Goal: Task Accomplishment & Management: Use online tool/utility

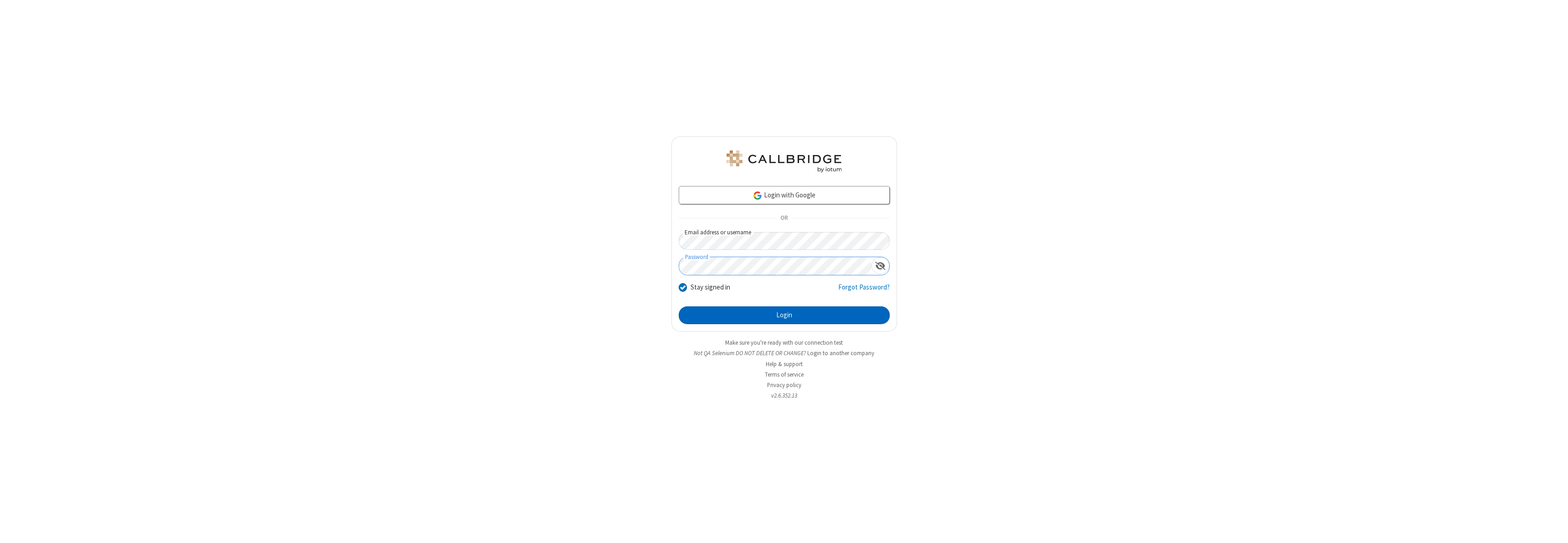
click at [784, 315] on button "Login" at bounding box center [784, 315] width 211 height 19
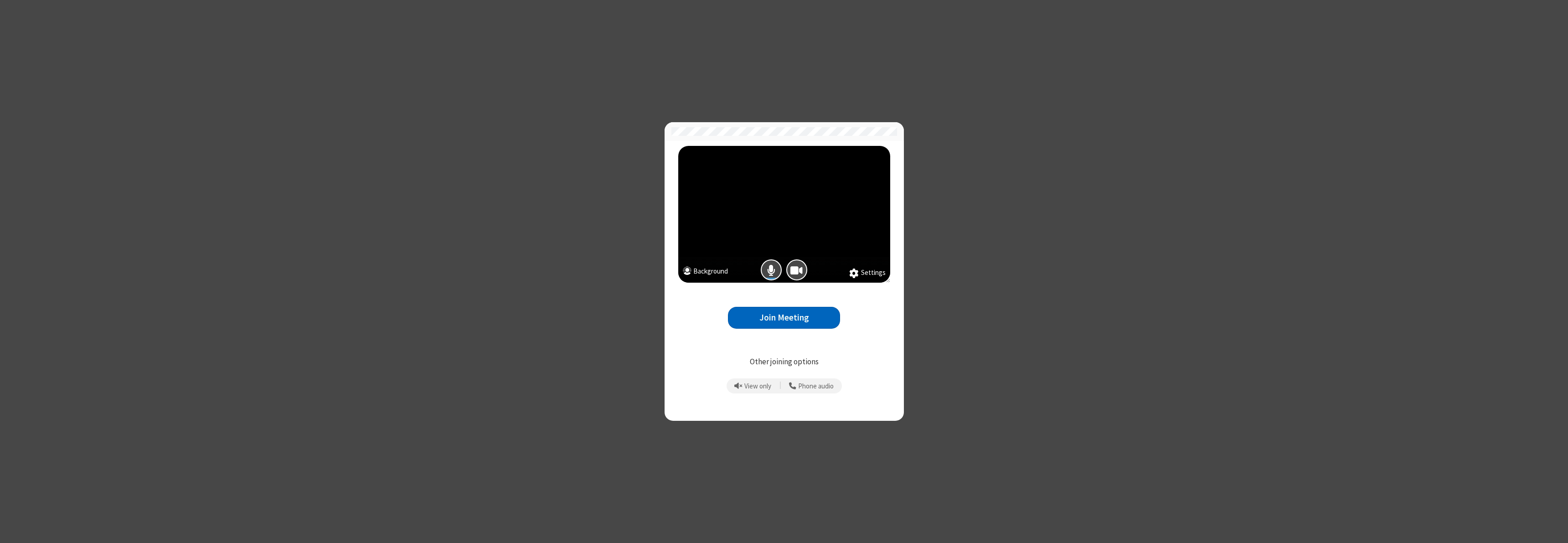
click at [784, 317] on button "Join Meeting" at bounding box center [783, 317] width 112 height 22
